Goal: Information Seeking & Learning: Learn about a topic

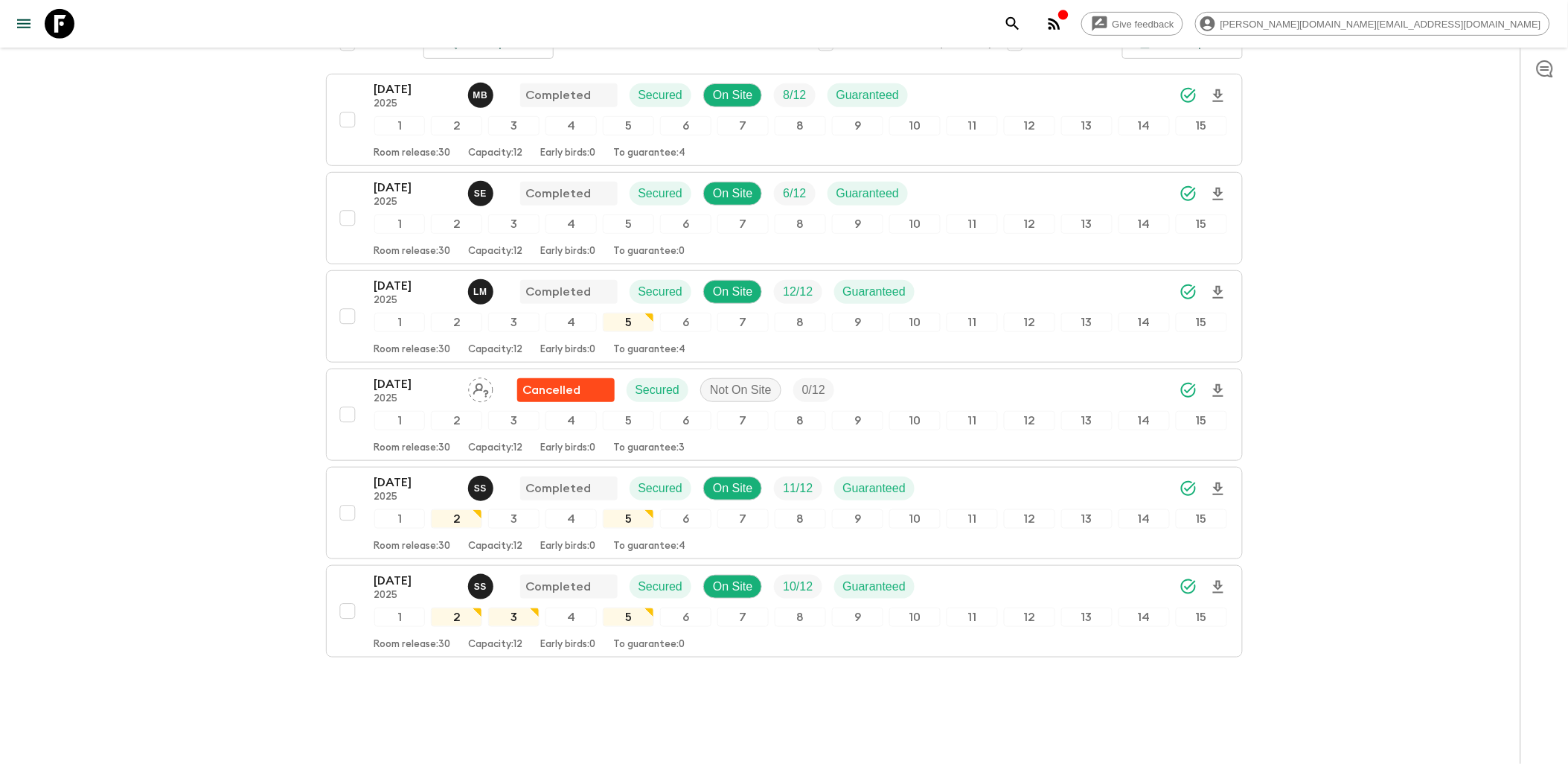
scroll to position [247, 0]
click at [64, 25] on icon at bounding box center [59, 23] width 30 height 30
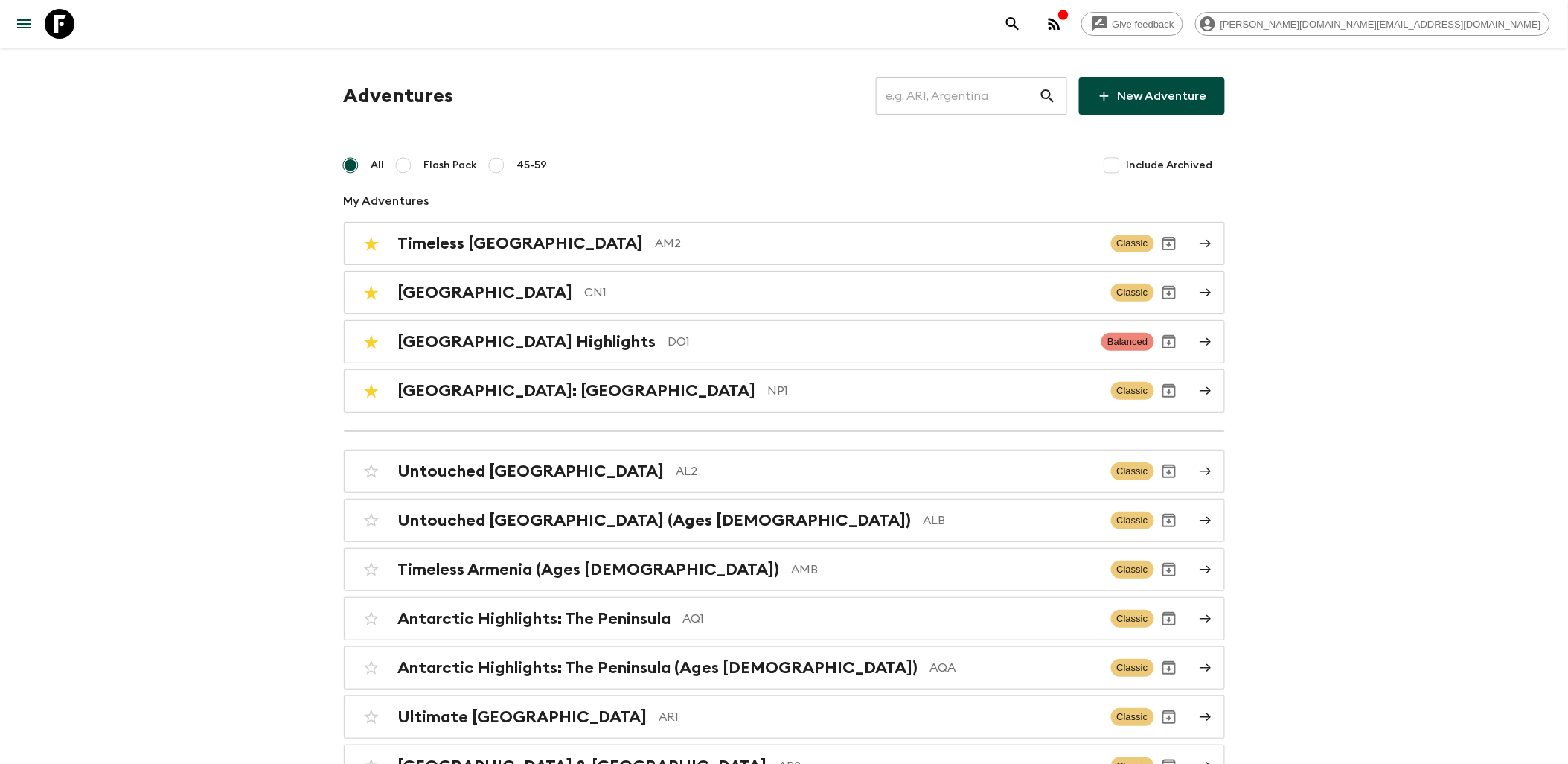
click at [962, 94] on input "text" at bounding box center [957, 96] width 163 height 41
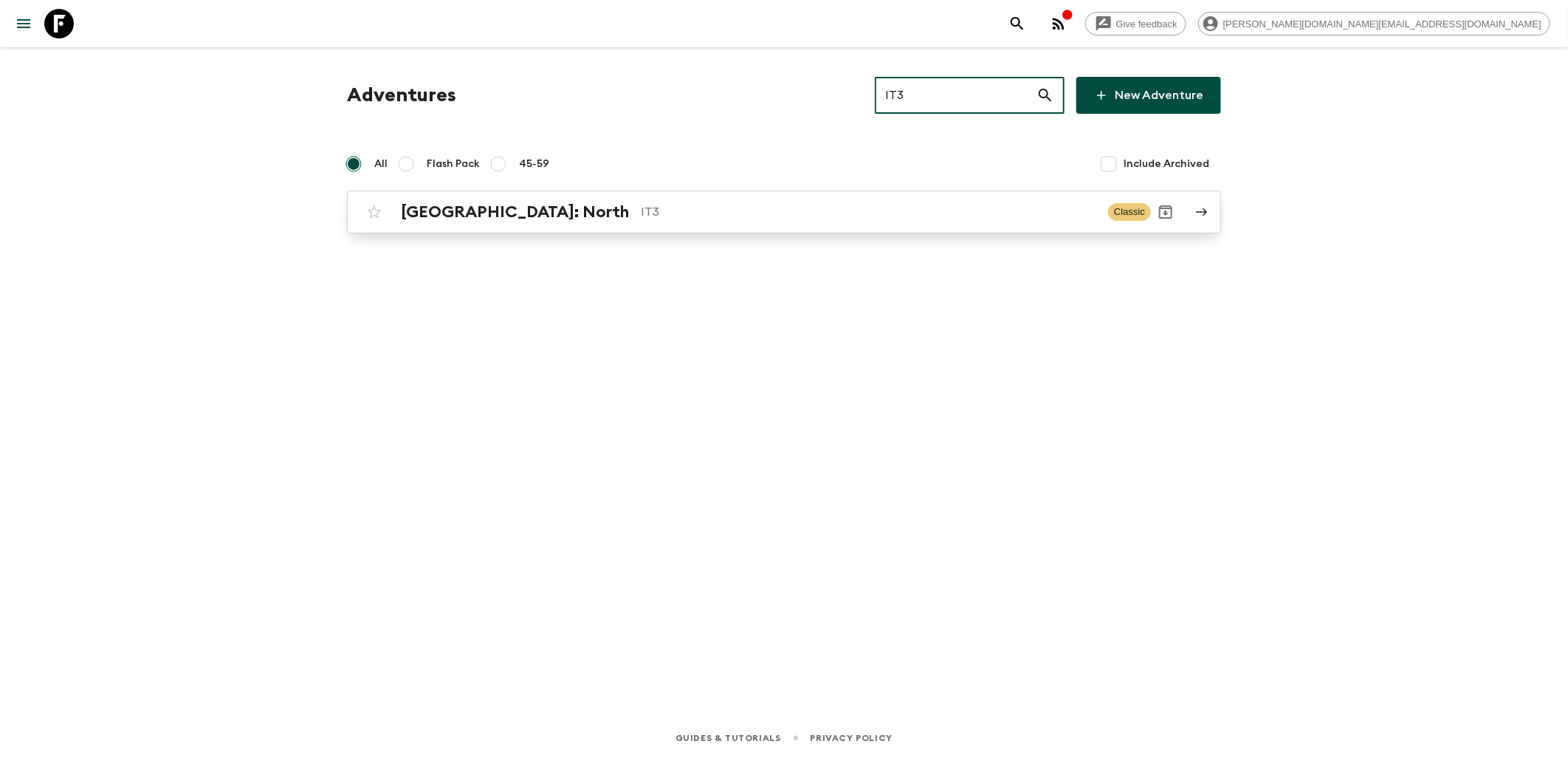
type input "IT3"
click at [641, 212] on p "IT3" at bounding box center [868, 212] width 455 height 18
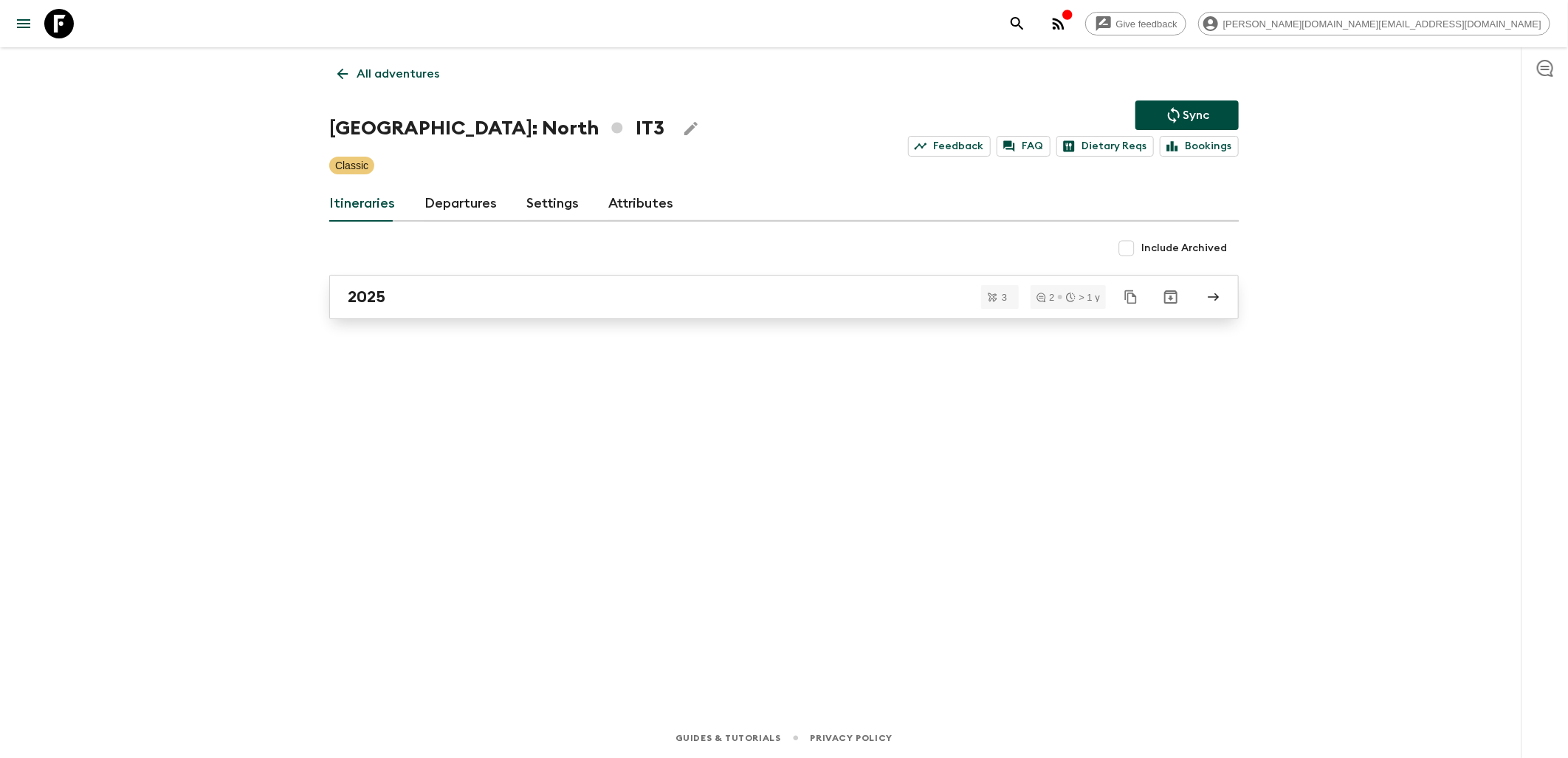
click at [404, 299] on div "2025" at bounding box center [770, 297] width 844 height 20
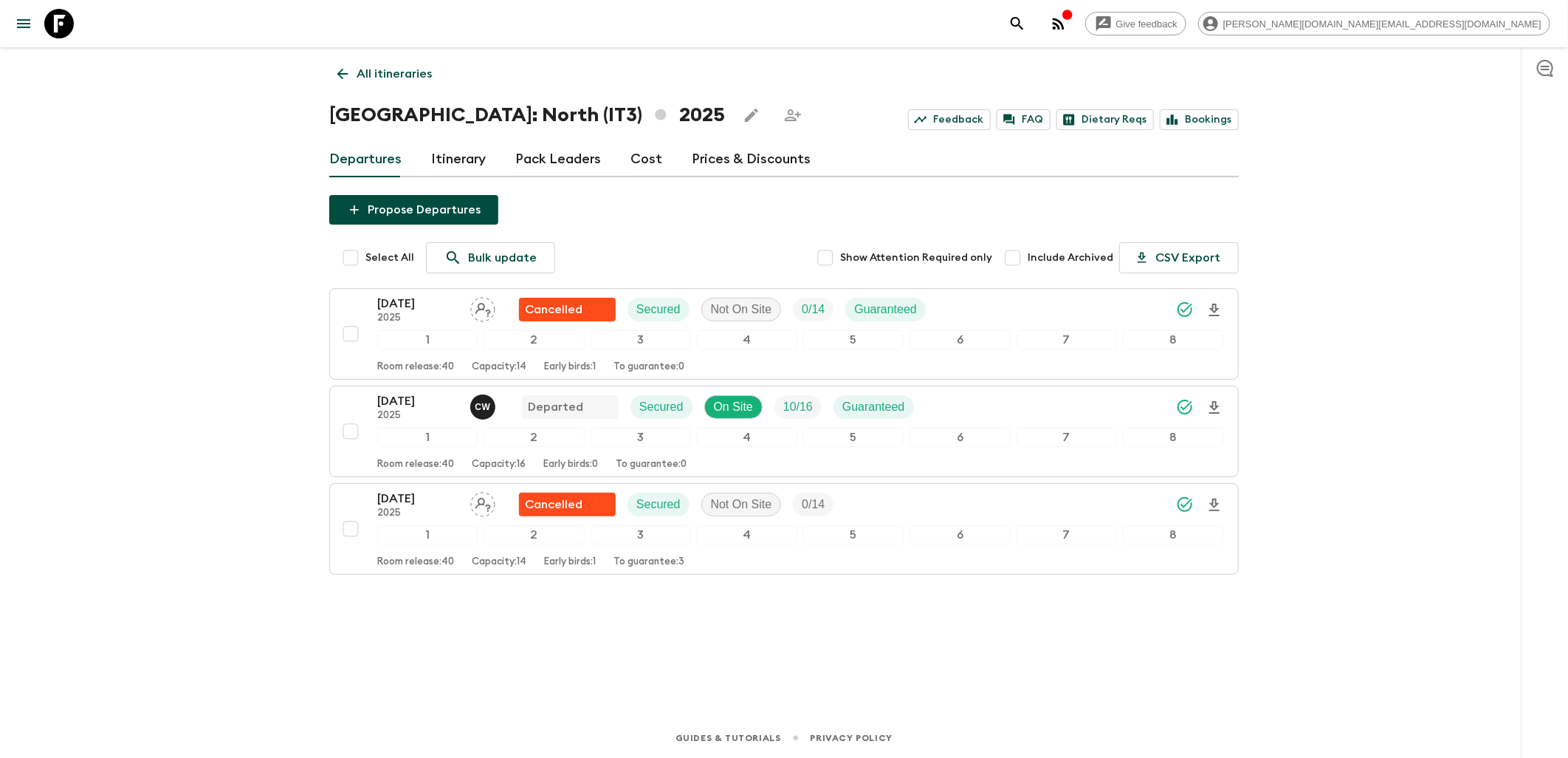
click at [990, 637] on div "All itineraries [GEOGRAPHIC_DATA]: North (IT3) 2025 Feedback FAQ Dietary Reqs B…" at bounding box center [784, 362] width 945 height 629
click at [400, 397] on p "[DATE]" at bounding box center [418, 401] width 81 height 18
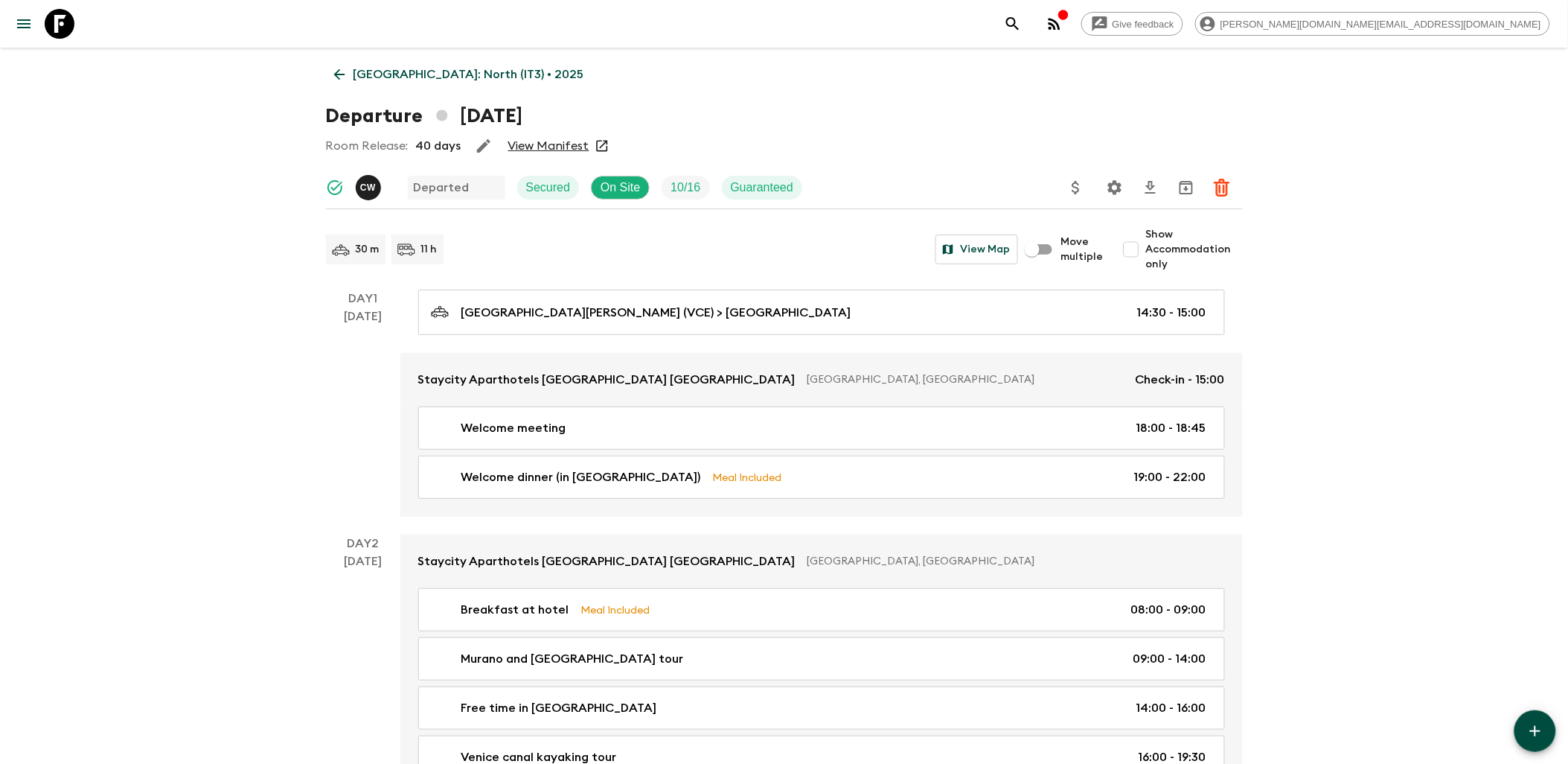
click at [338, 75] on icon at bounding box center [339, 75] width 11 height 11
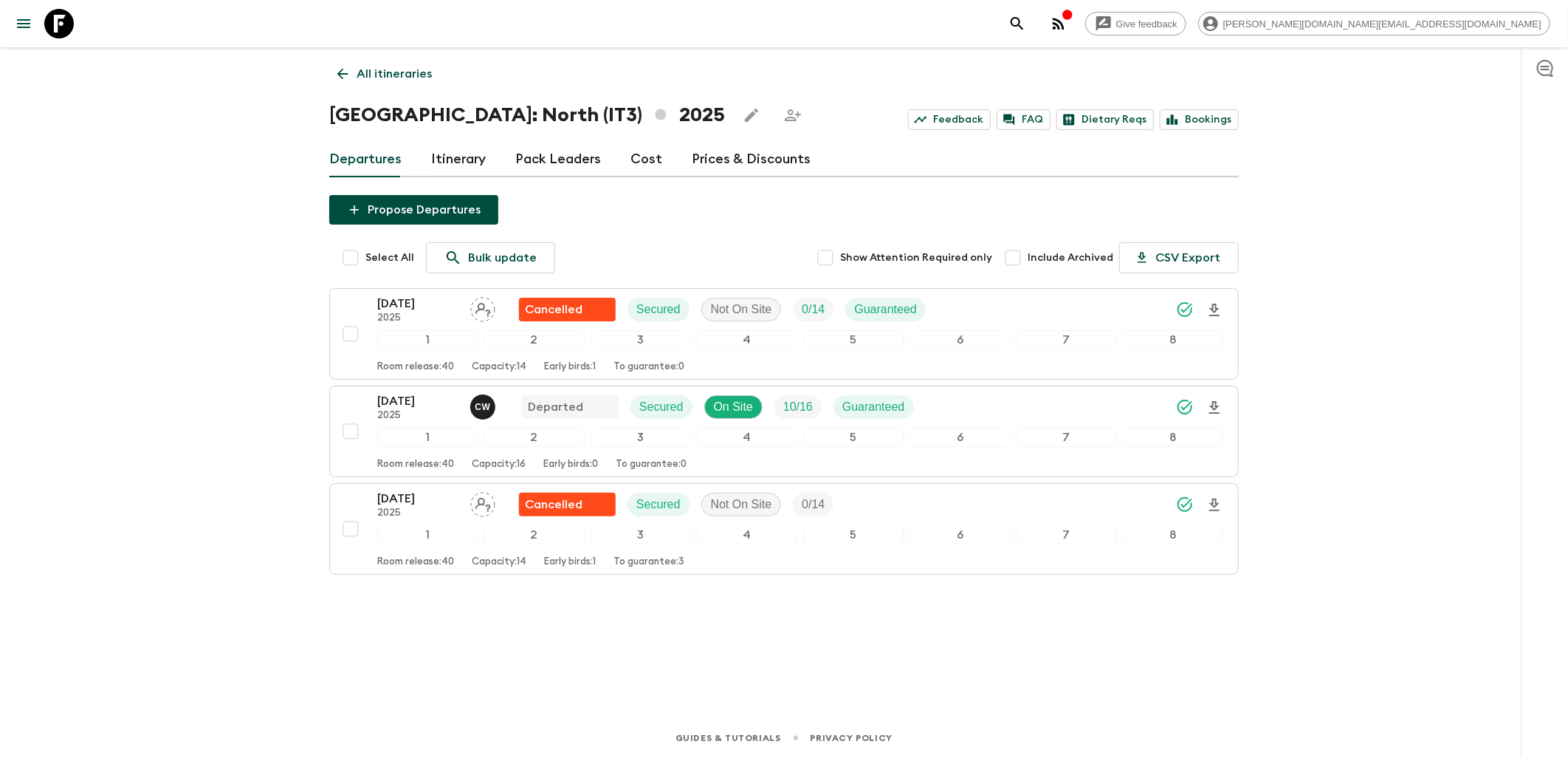
click at [56, 24] on icon at bounding box center [59, 23] width 29 height 29
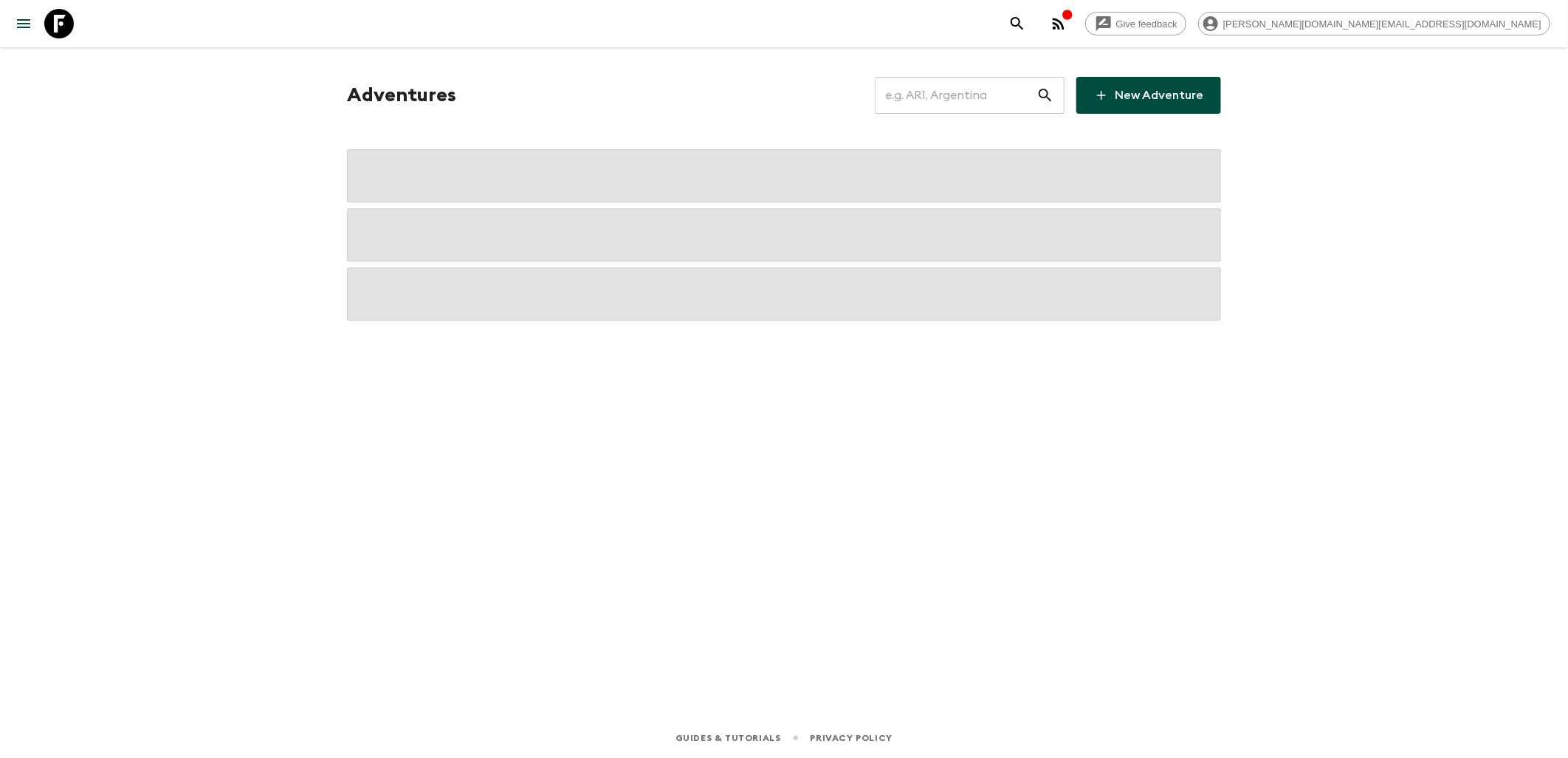
click at [993, 102] on input "text" at bounding box center [955, 96] width 162 height 41
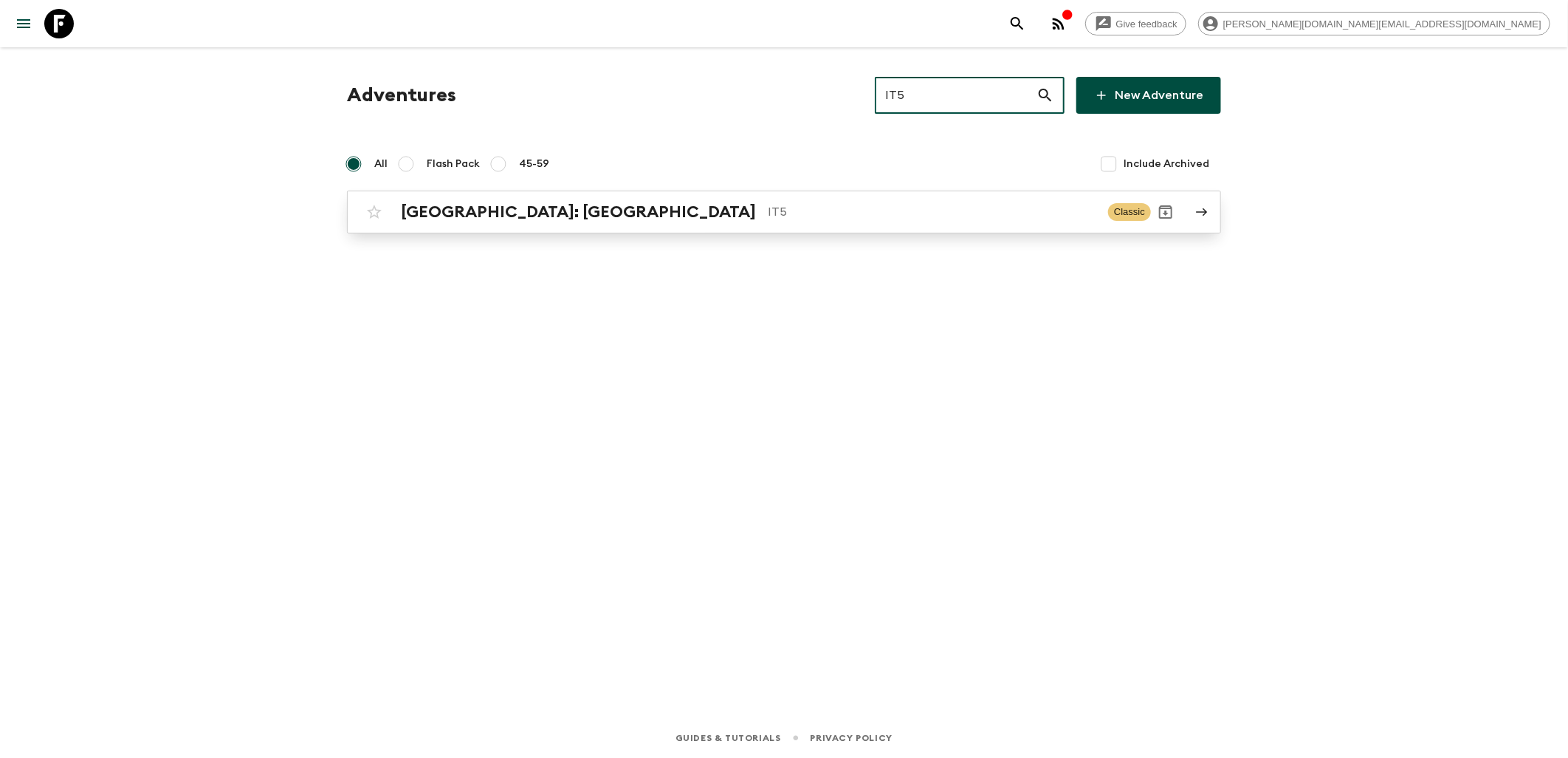
type input "IT5"
click at [524, 232] on link "[GEOGRAPHIC_DATA]: [GEOGRAPHIC_DATA] IT5 Classic" at bounding box center [784, 212] width 874 height 43
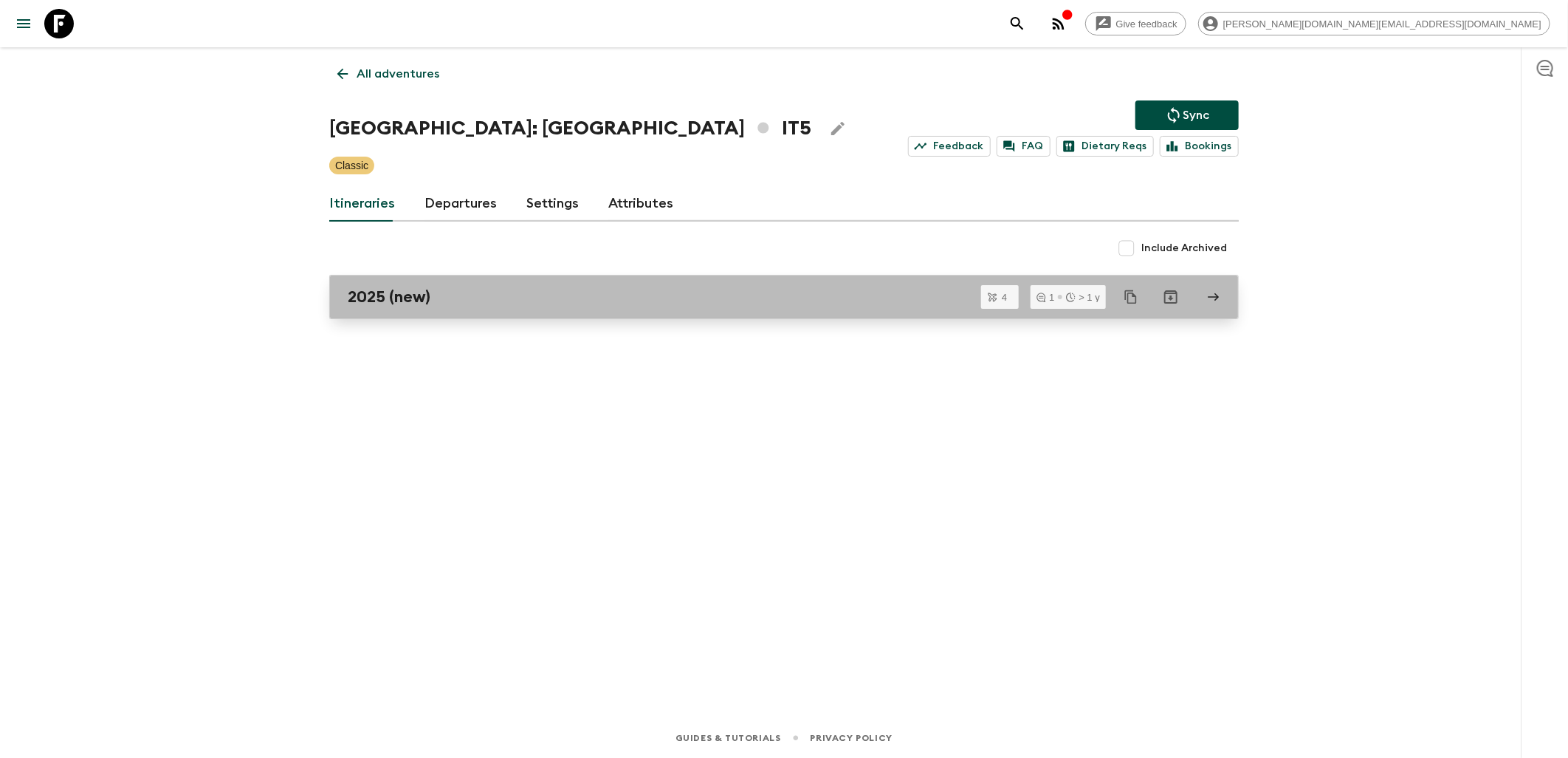
click at [437, 290] on div "2025 (new)" at bounding box center [770, 297] width 844 height 20
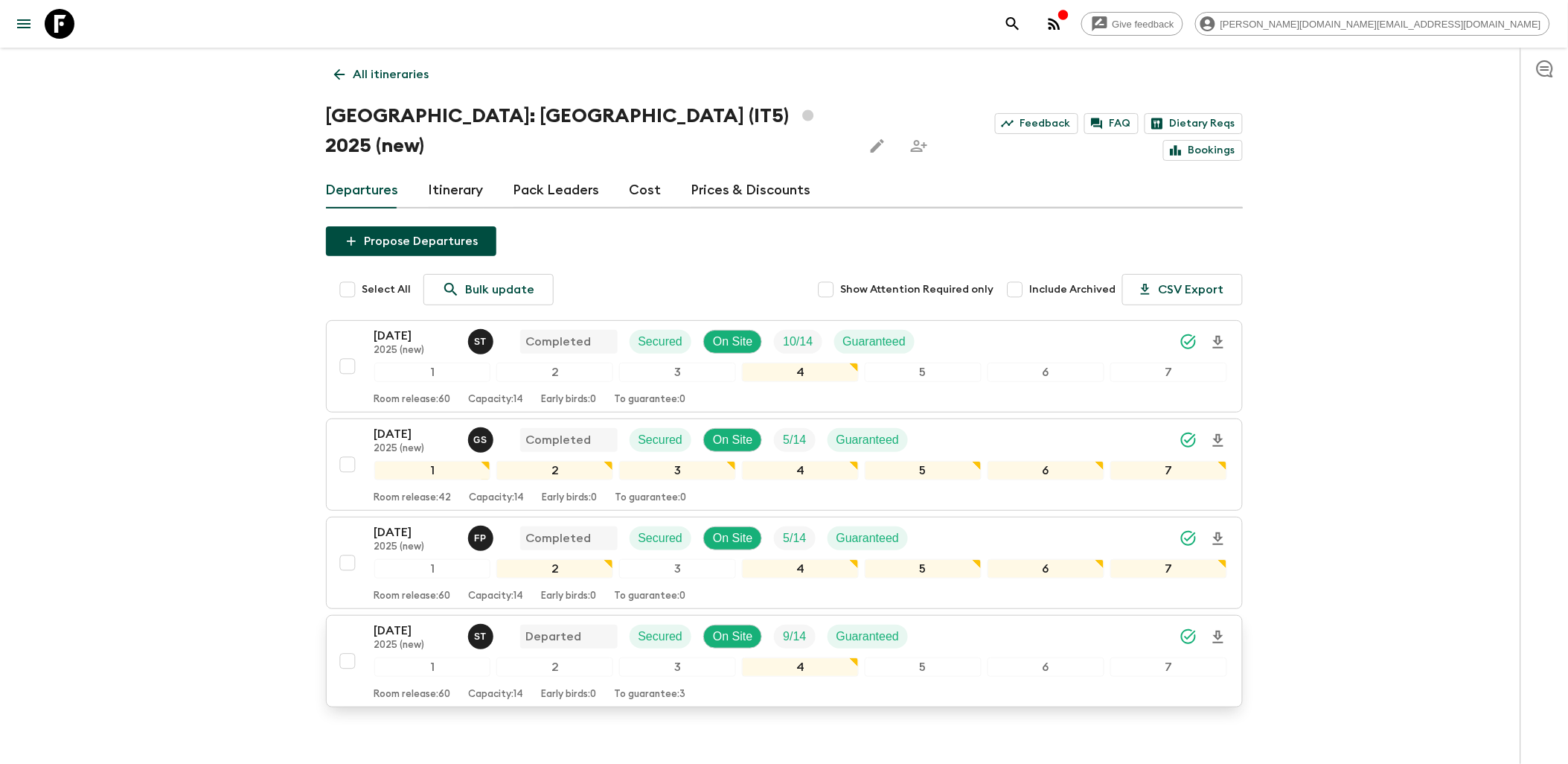
click at [437, 622] on p "[DATE]" at bounding box center [415, 631] width 82 height 18
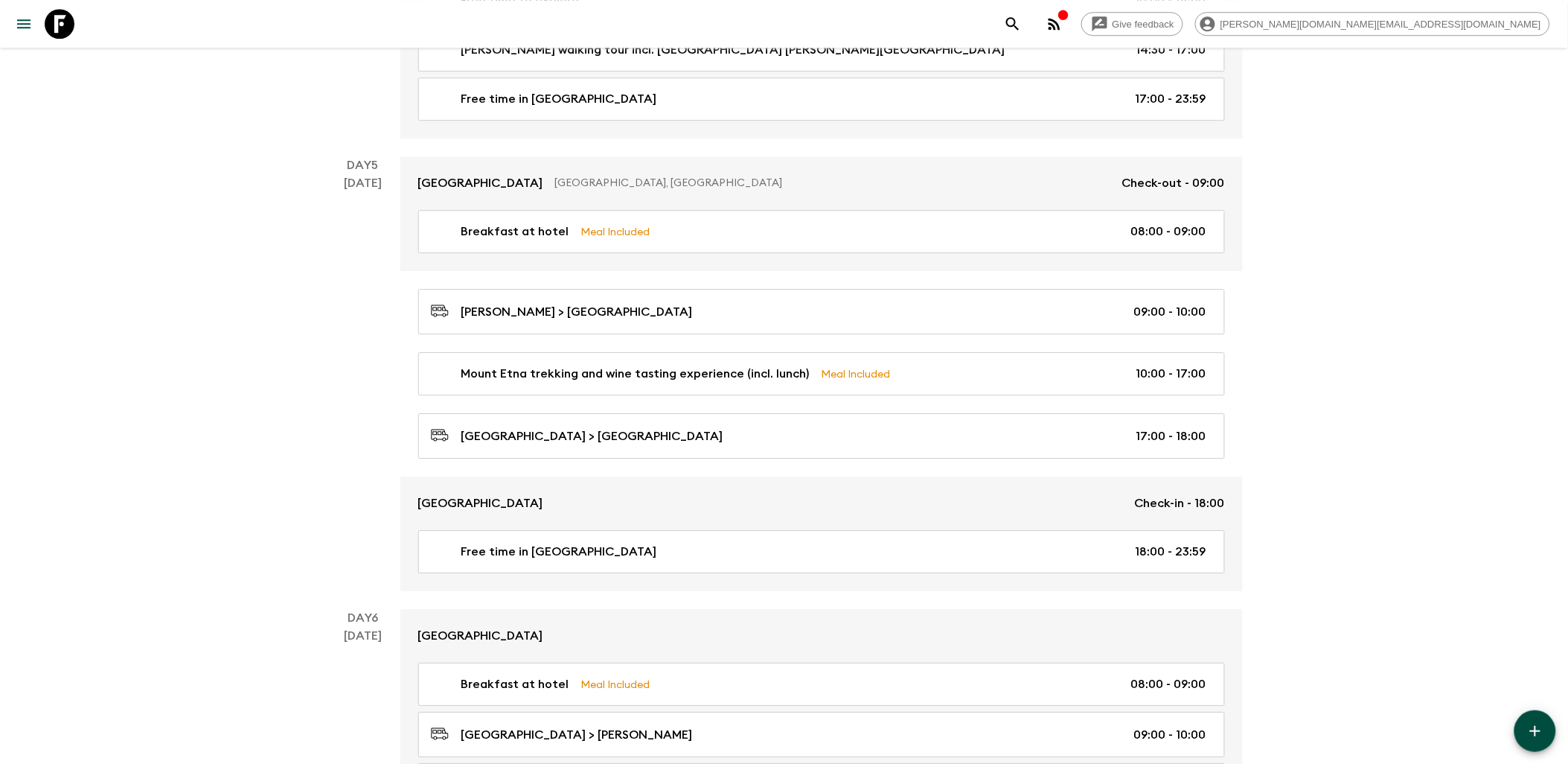
scroll to position [1920, 0]
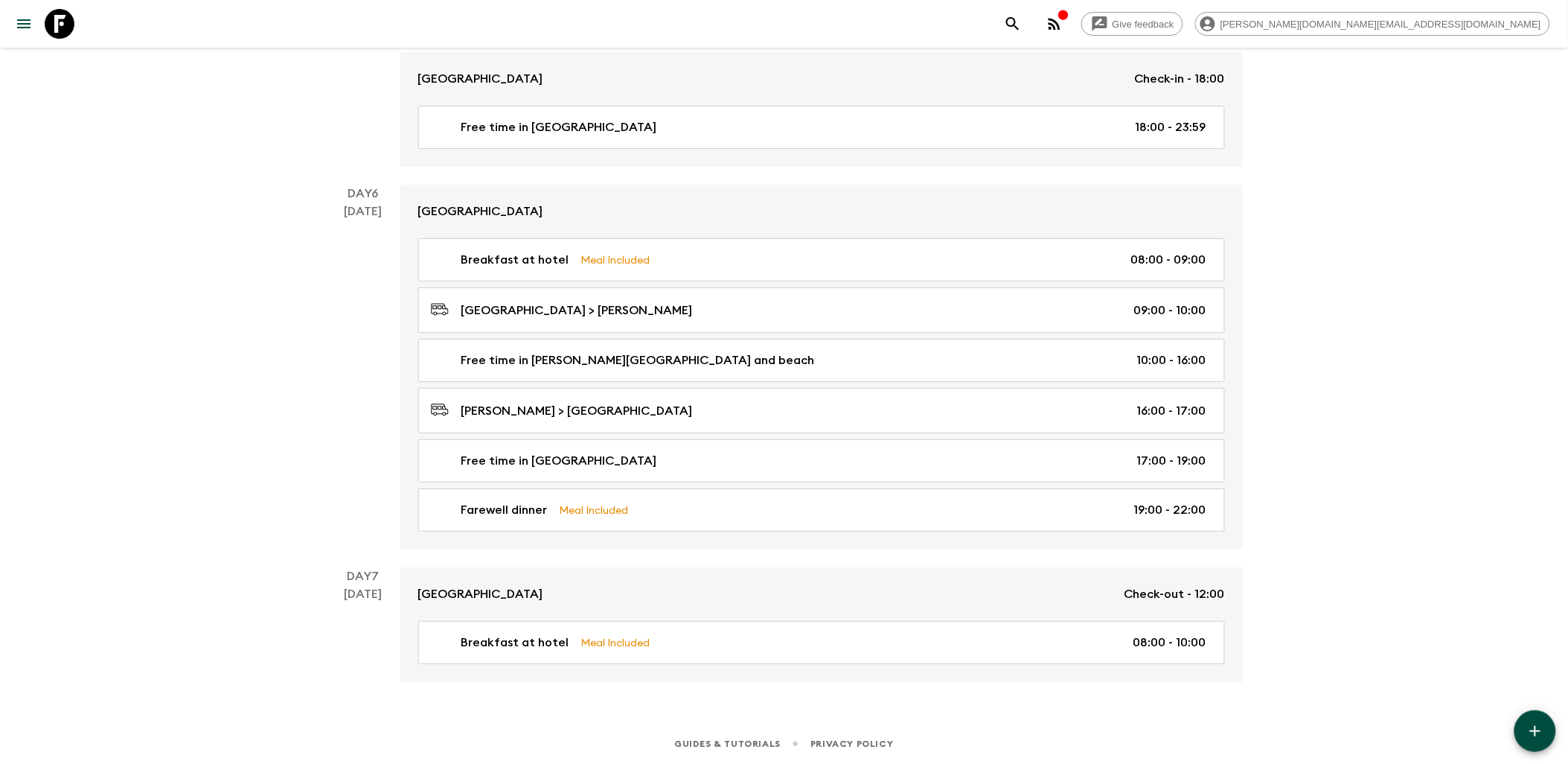
click at [66, 25] on icon at bounding box center [59, 23] width 30 height 30
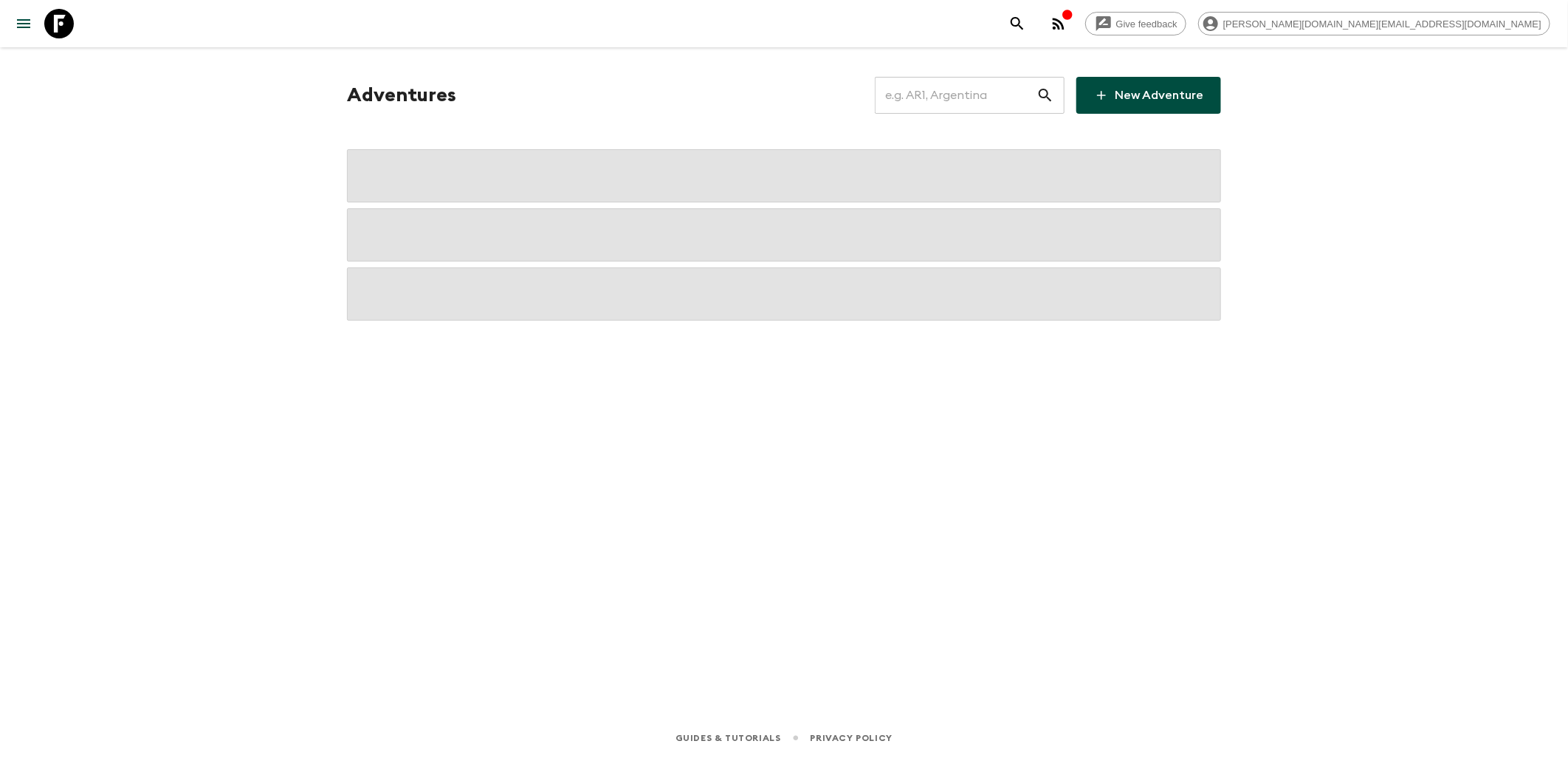
click at [978, 96] on input "text" at bounding box center [955, 96] width 162 height 41
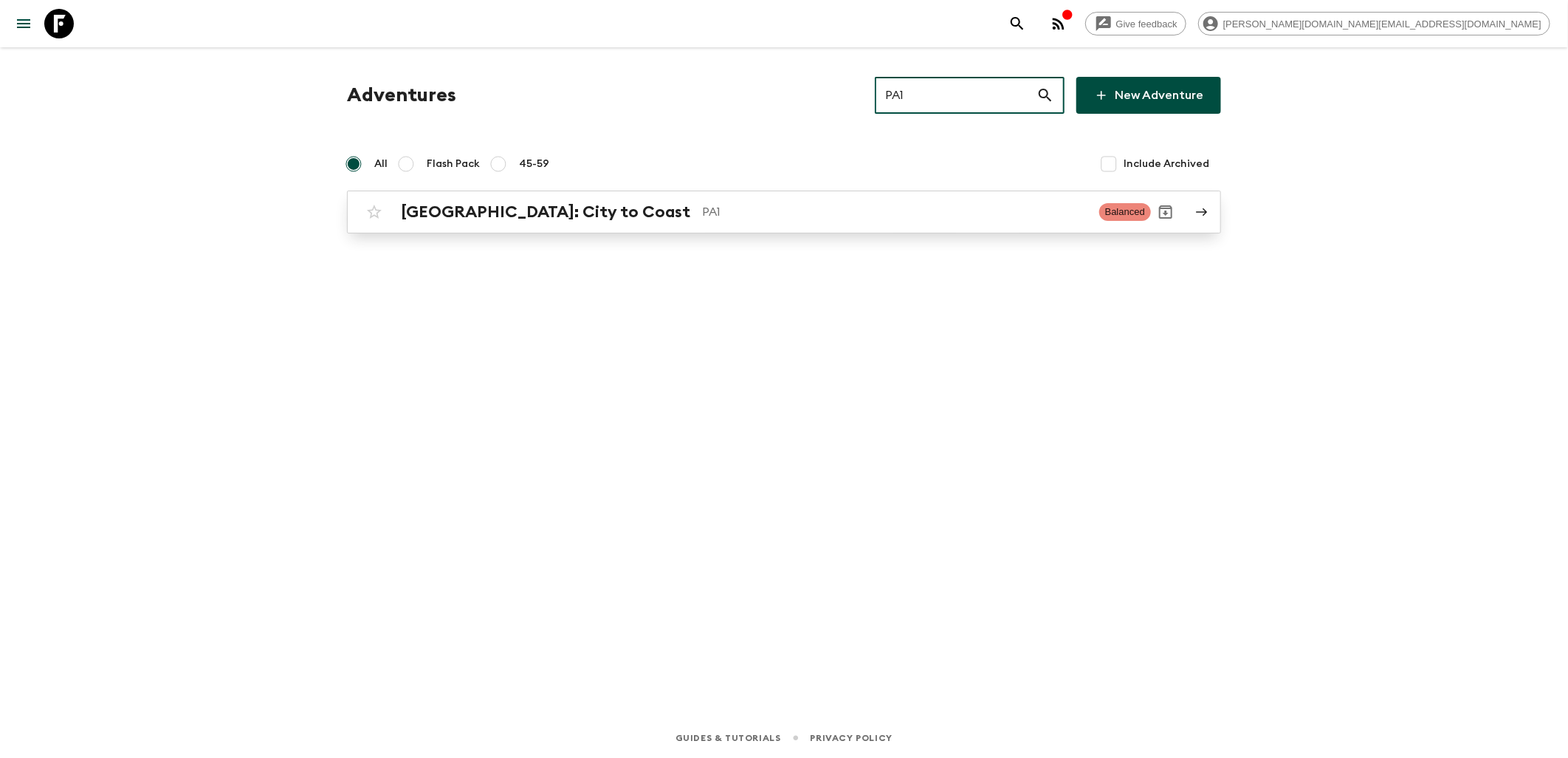
type input "PA1"
click at [702, 219] on p "PA1" at bounding box center [895, 212] width 386 height 18
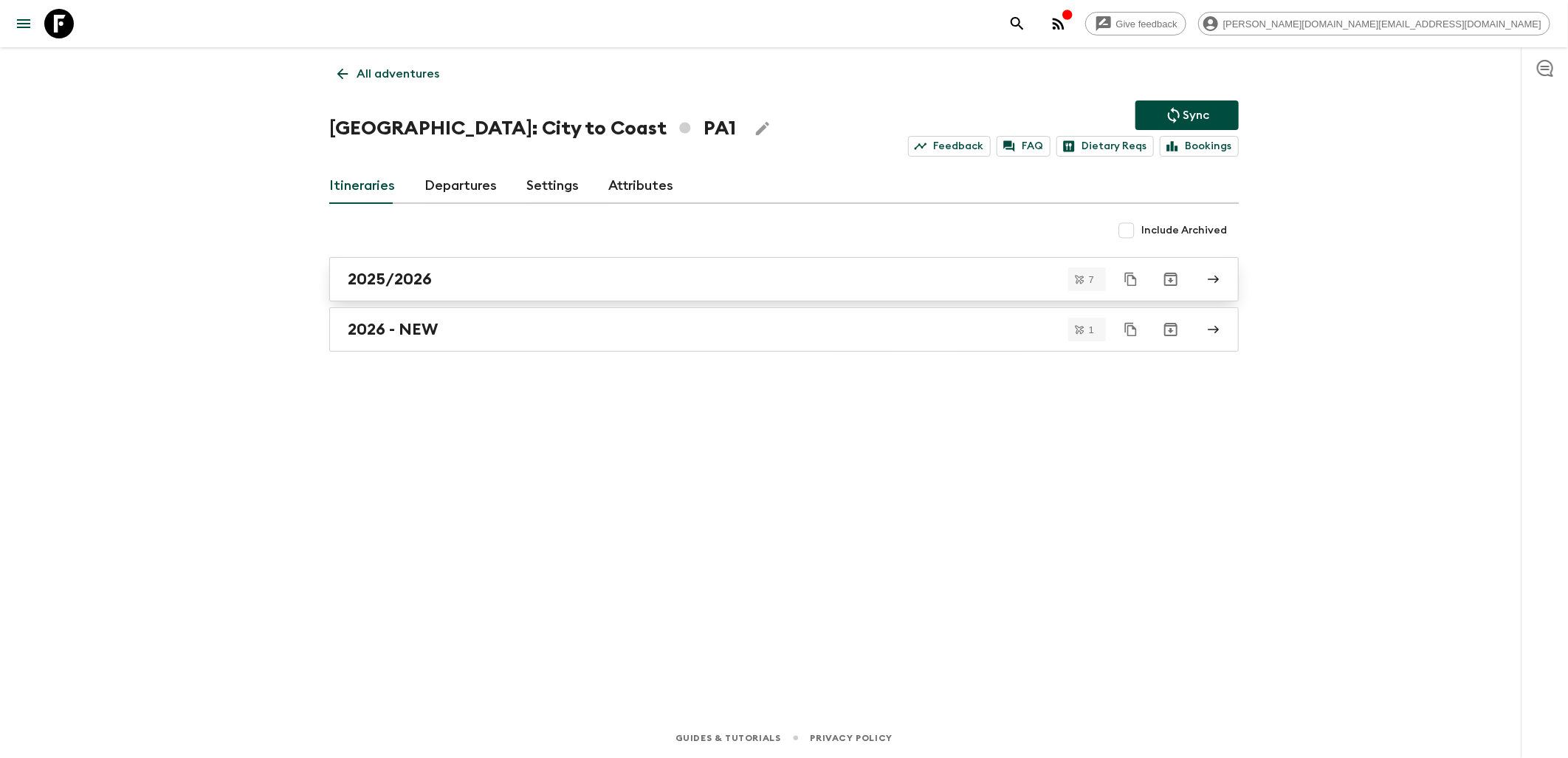
click at [423, 285] on h2 "2025/2026" at bounding box center [390, 279] width 84 height 20
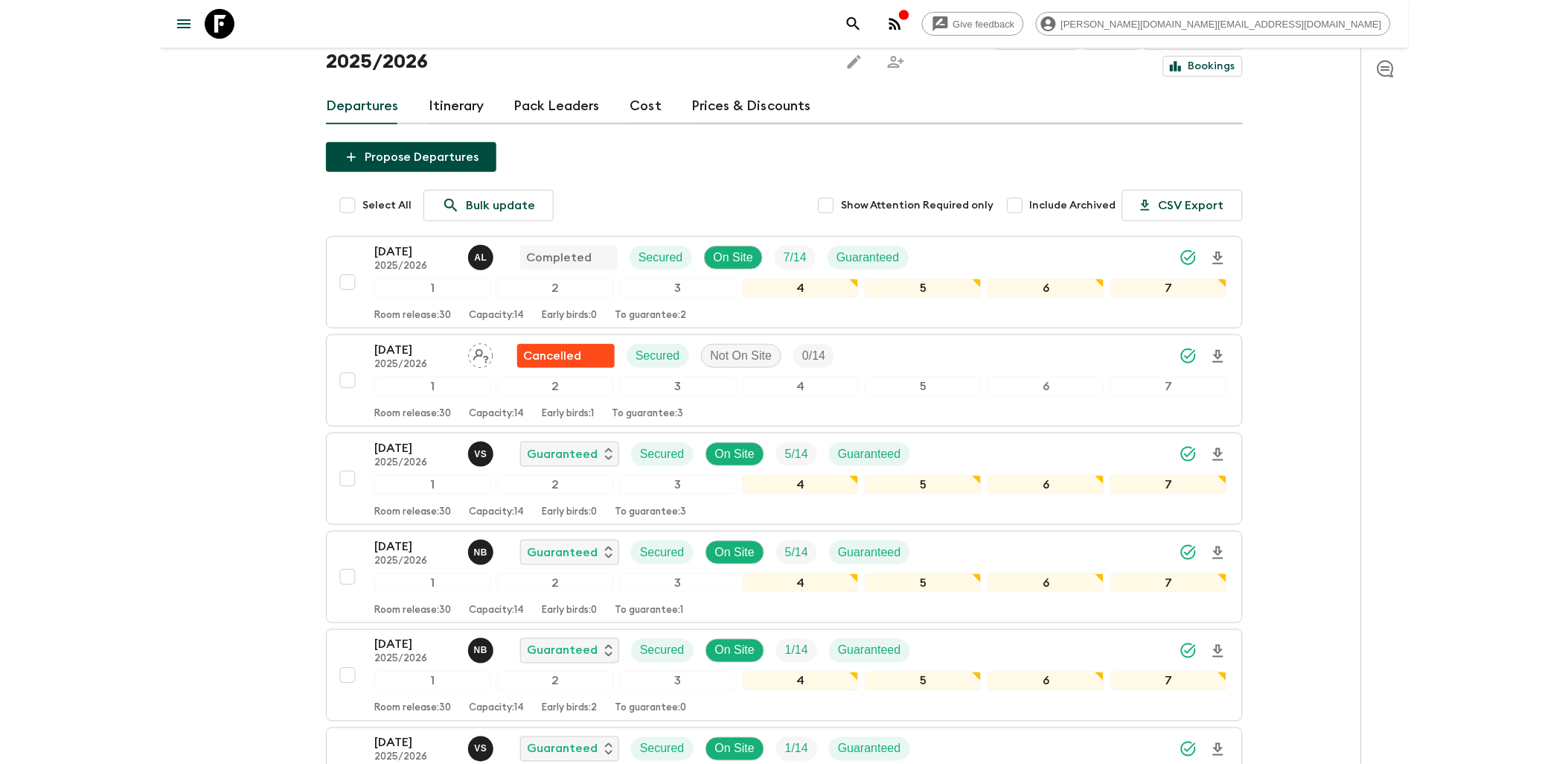
scroll to position [83, 0]
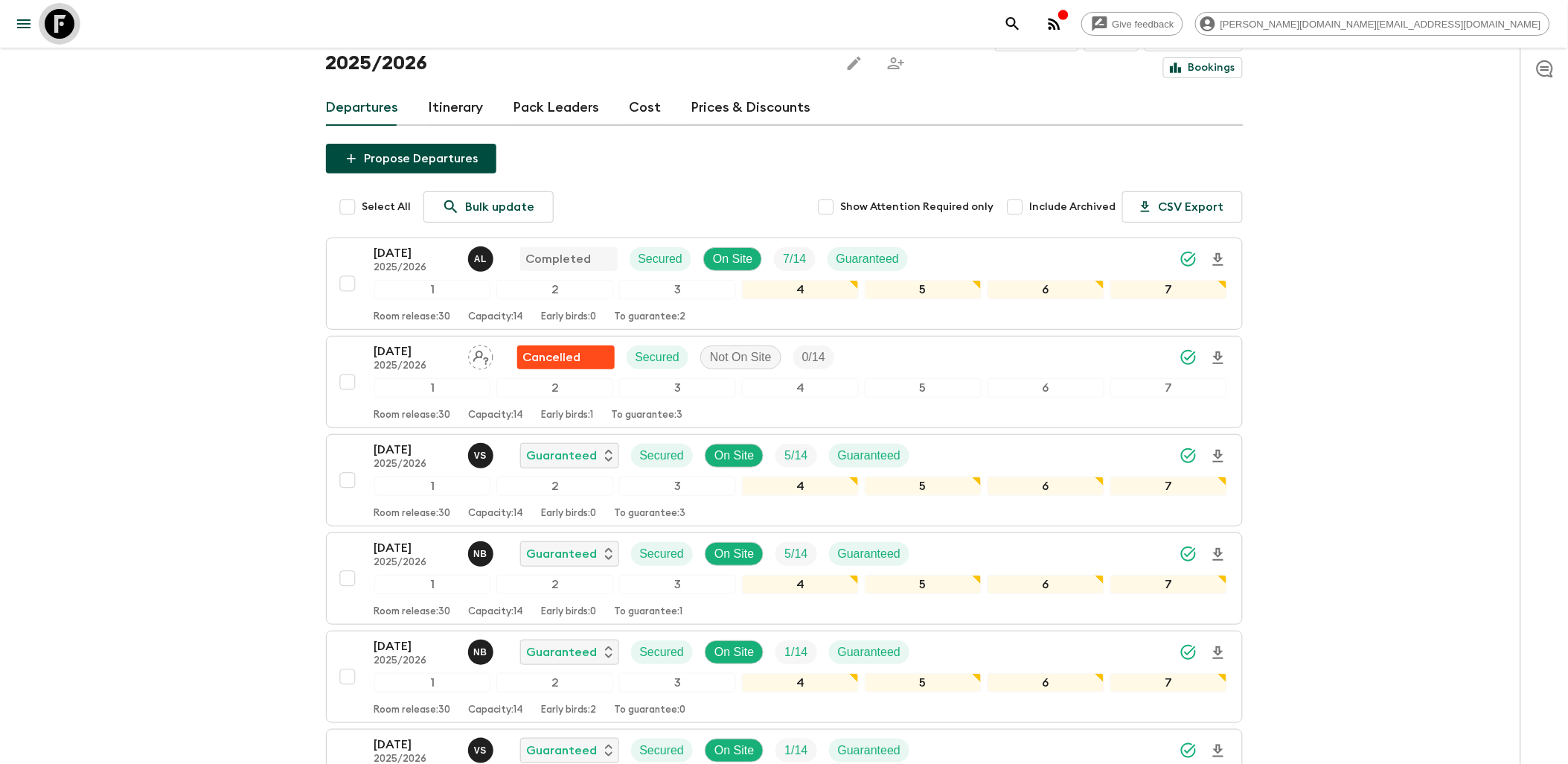
drag, startPoint x: 61, startPoint y: 23, endPoint x: 69, endPoint y: 23, distance: 8.0
click at [61, 23] on icon at bounding box center [59, 23] width 30 height 30
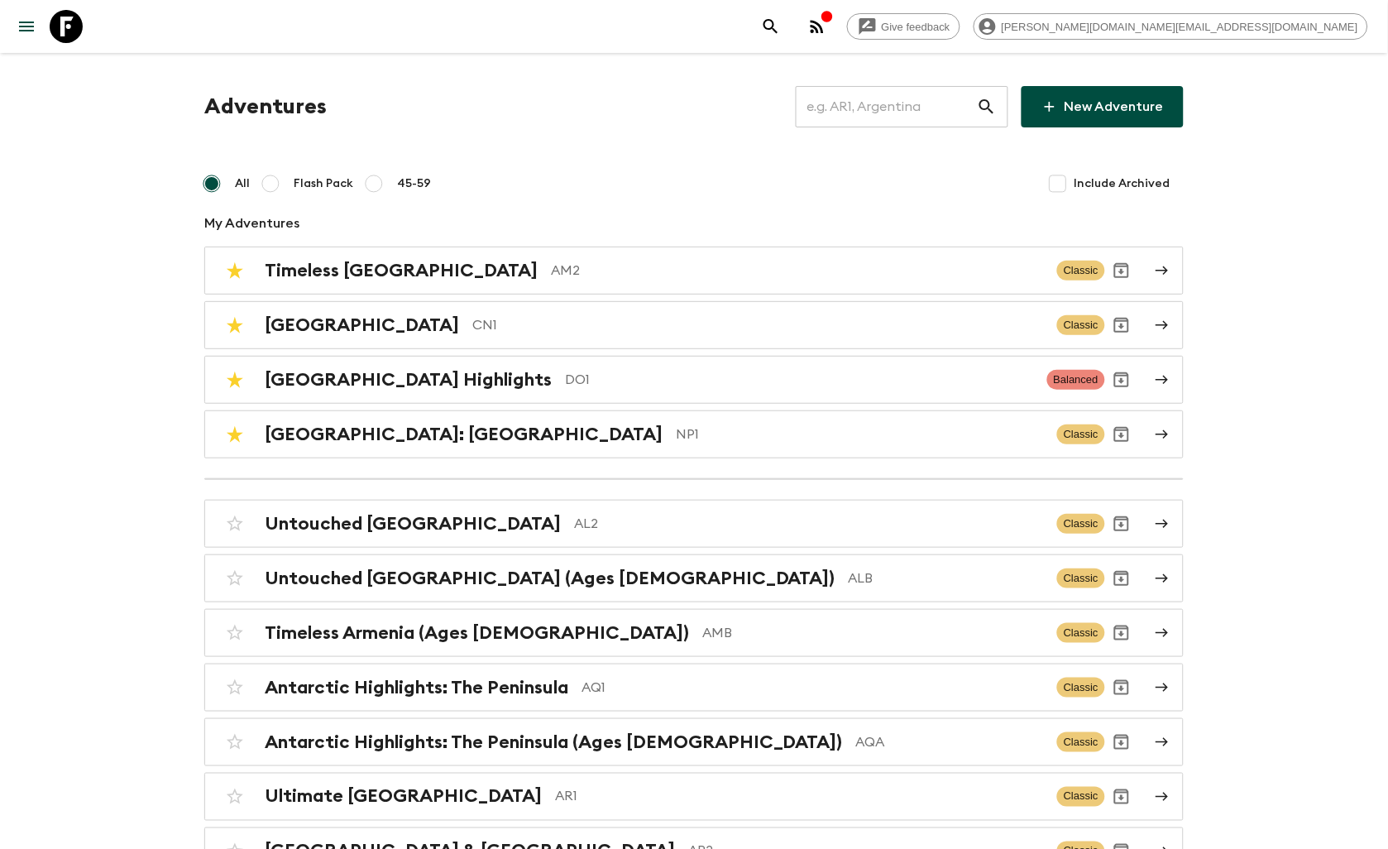
click at [929, 89] on input "text" at bounding box center [886, 107] width 181 height 46
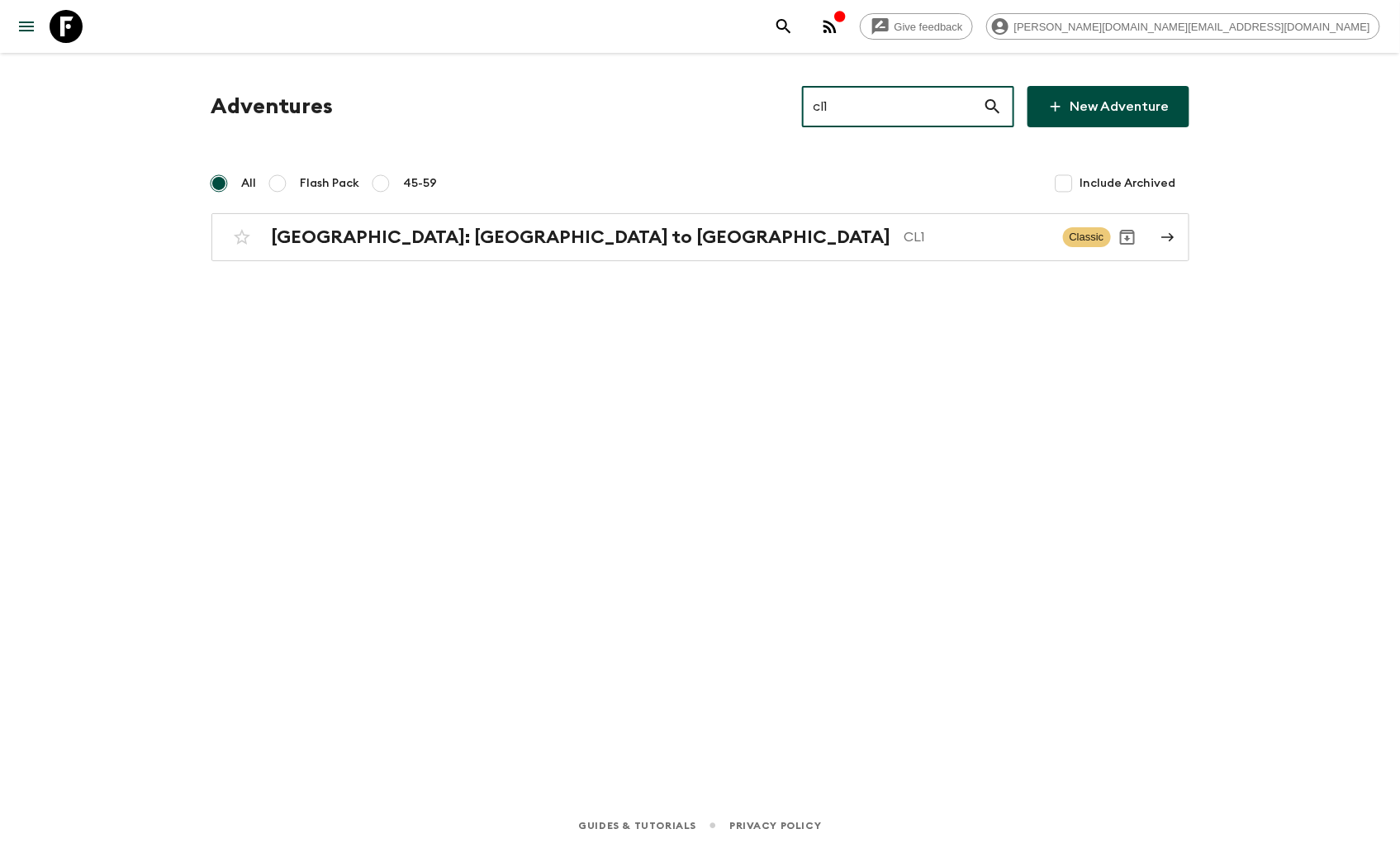
type input "cl1"
